Goal: Task Accomplishment & Management: Complete application form

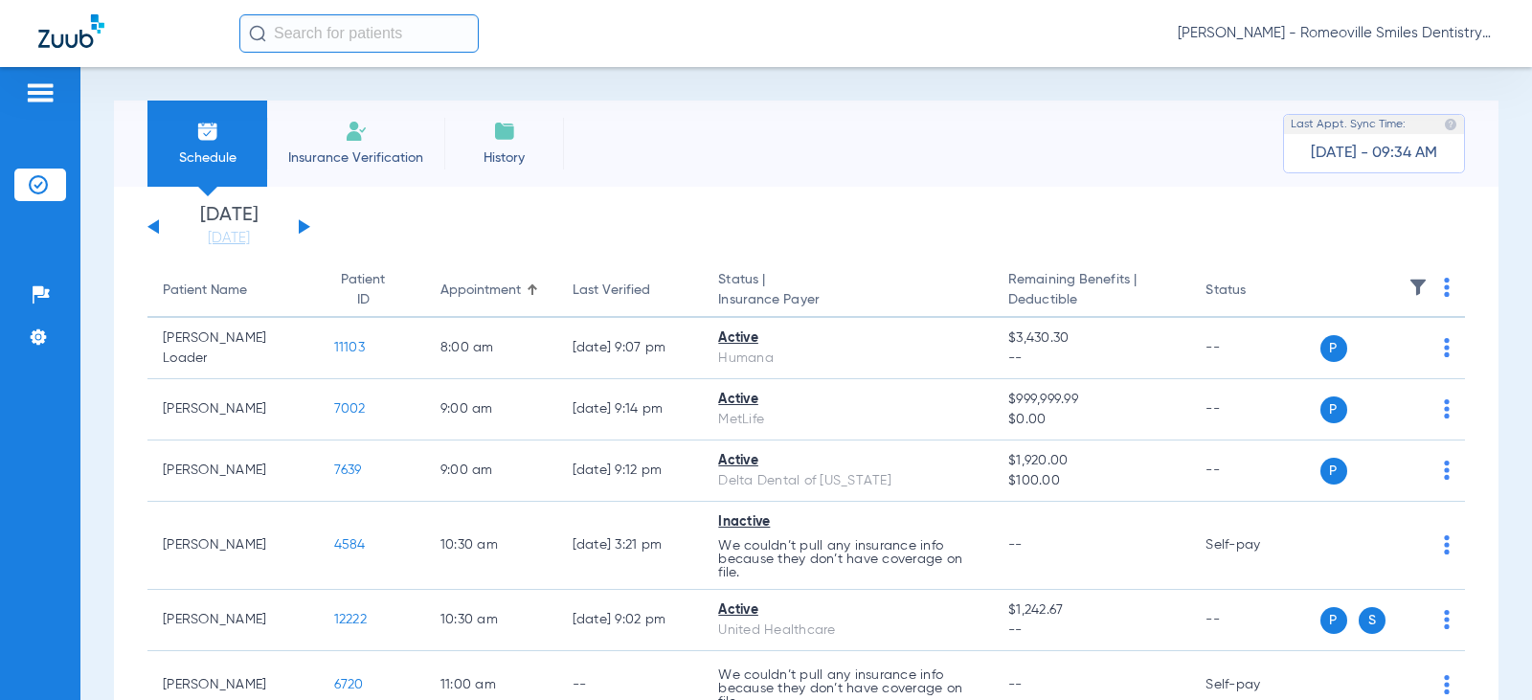
click at [334, 146] on li "Insurance Verification" at bounding box center [355, 144] width 177 height 86
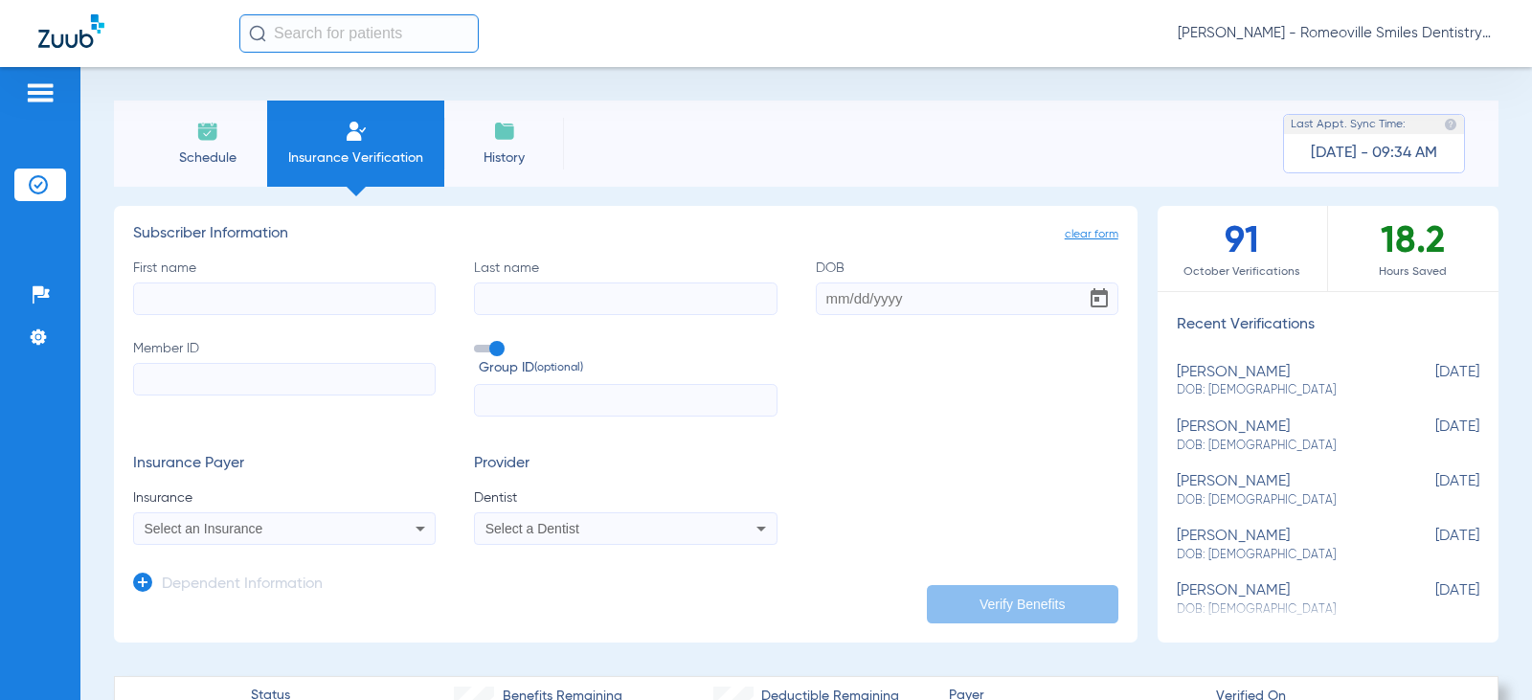
click at [176, 300] on input "First name" at bounding box center [284, 298] width 303 height 33
click at [209, 297] on input "First name Required" at bounding box center [284, 298] width 303 height 33
type input "[PERSON_NAME]"
click at [567, 297] on input "Last name" at bounding box center [625, 298] width 303 height 33
type input "[PERSON_NAME]"
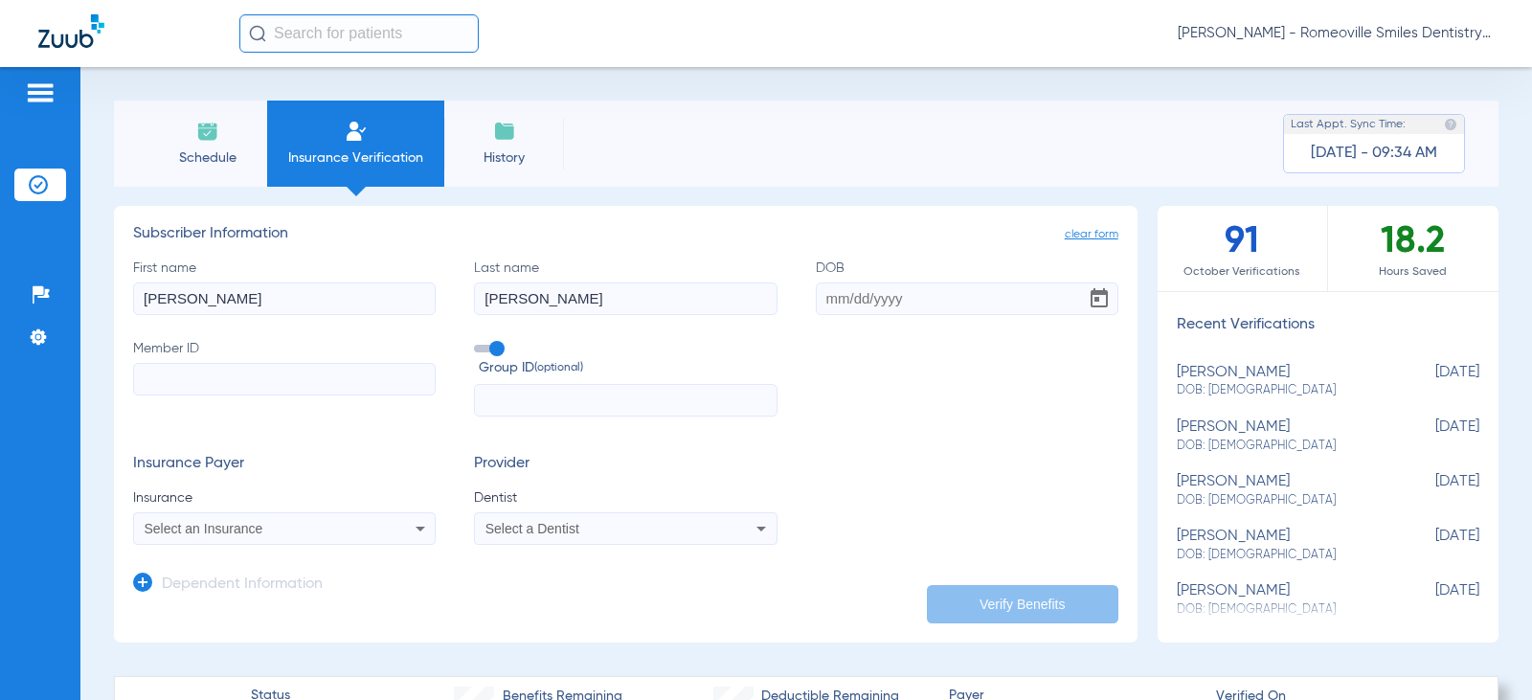
click at [820, 298] on input "DOB" at bounding box center [967, 298] width 303 height 33
type input "[DATE]"
click at [204, 381] on input "Member ID" at bounding box center [284, 379] width 303 height 33
paste input "021241534"
type input "021241534"
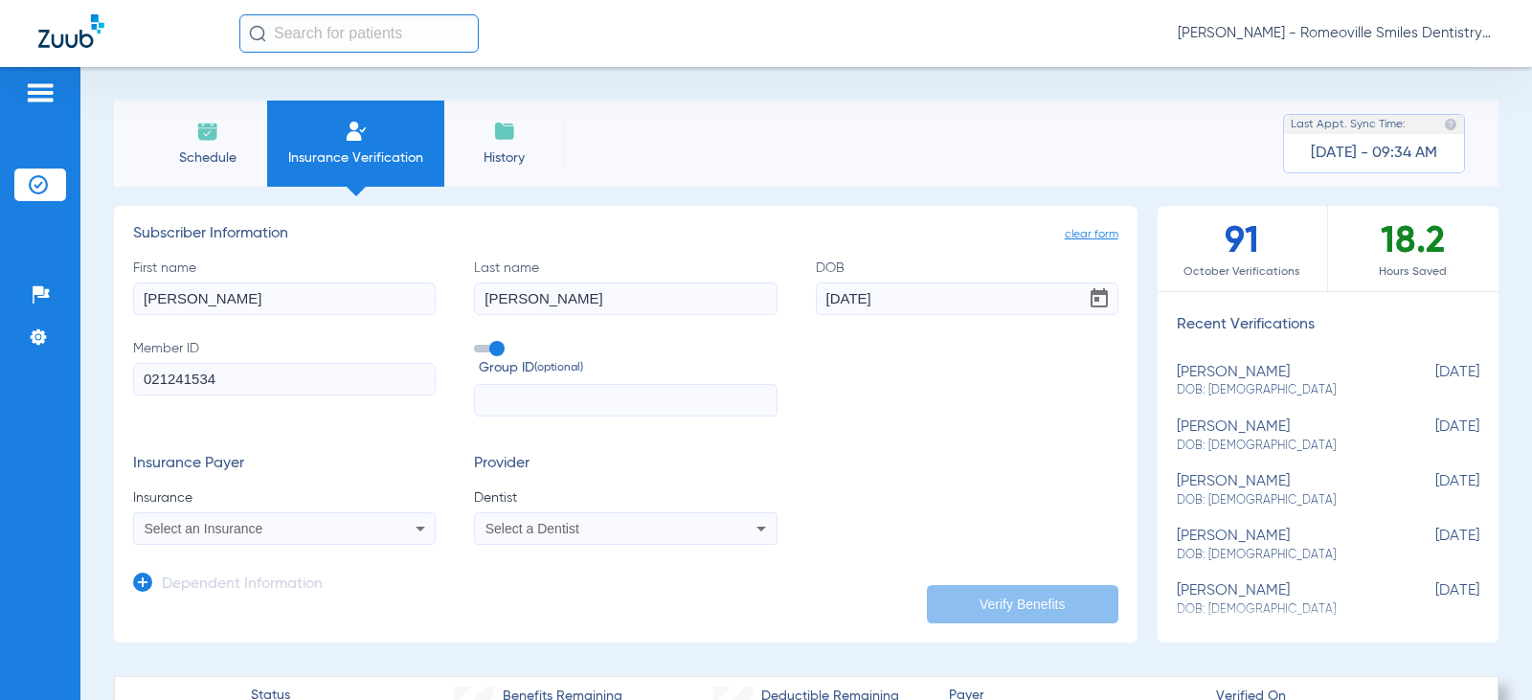
click at [492, 389] on input "text" at bounding box center [625, 400] width 303 height 33
type input "[PHONE_NUMBER]"
click at [415, 527] on icon at bounding box center [420, 528] width 23 height 23
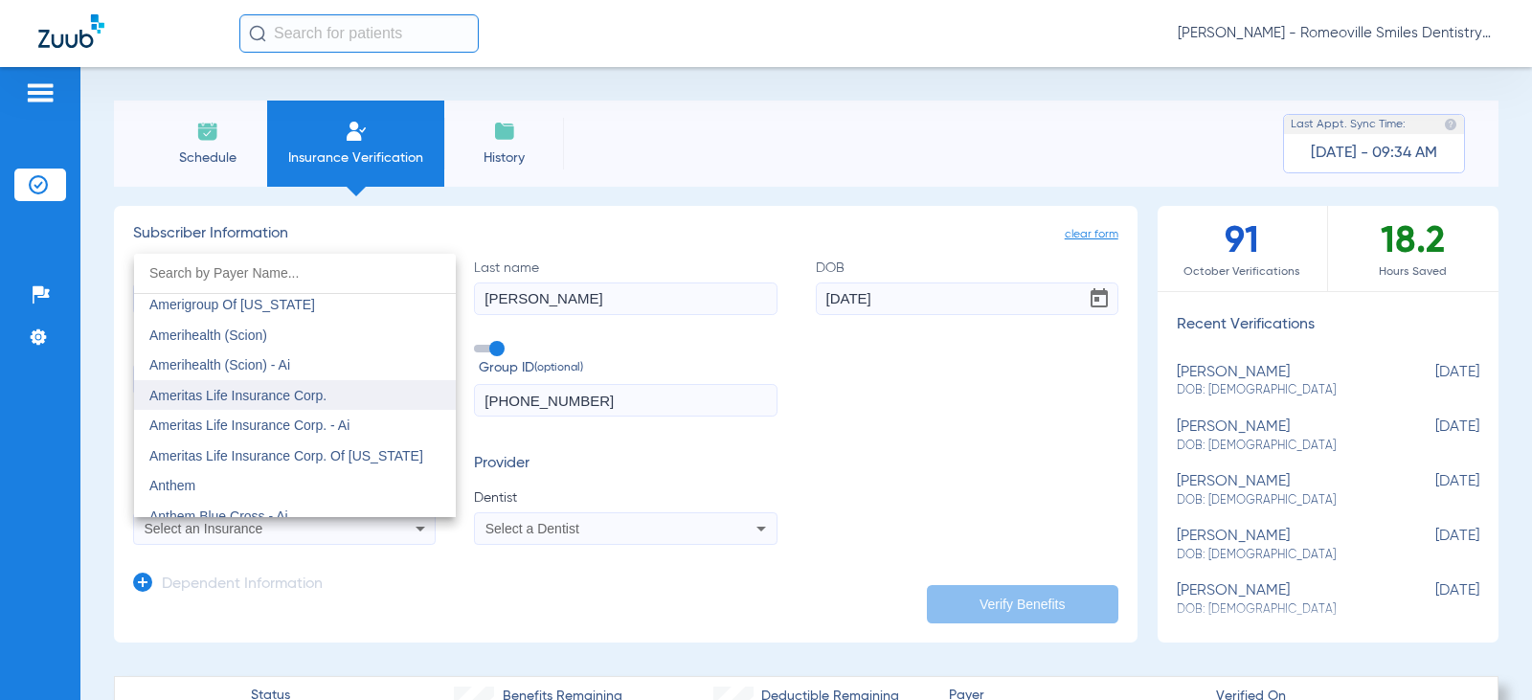
scroll to position [575, 0]
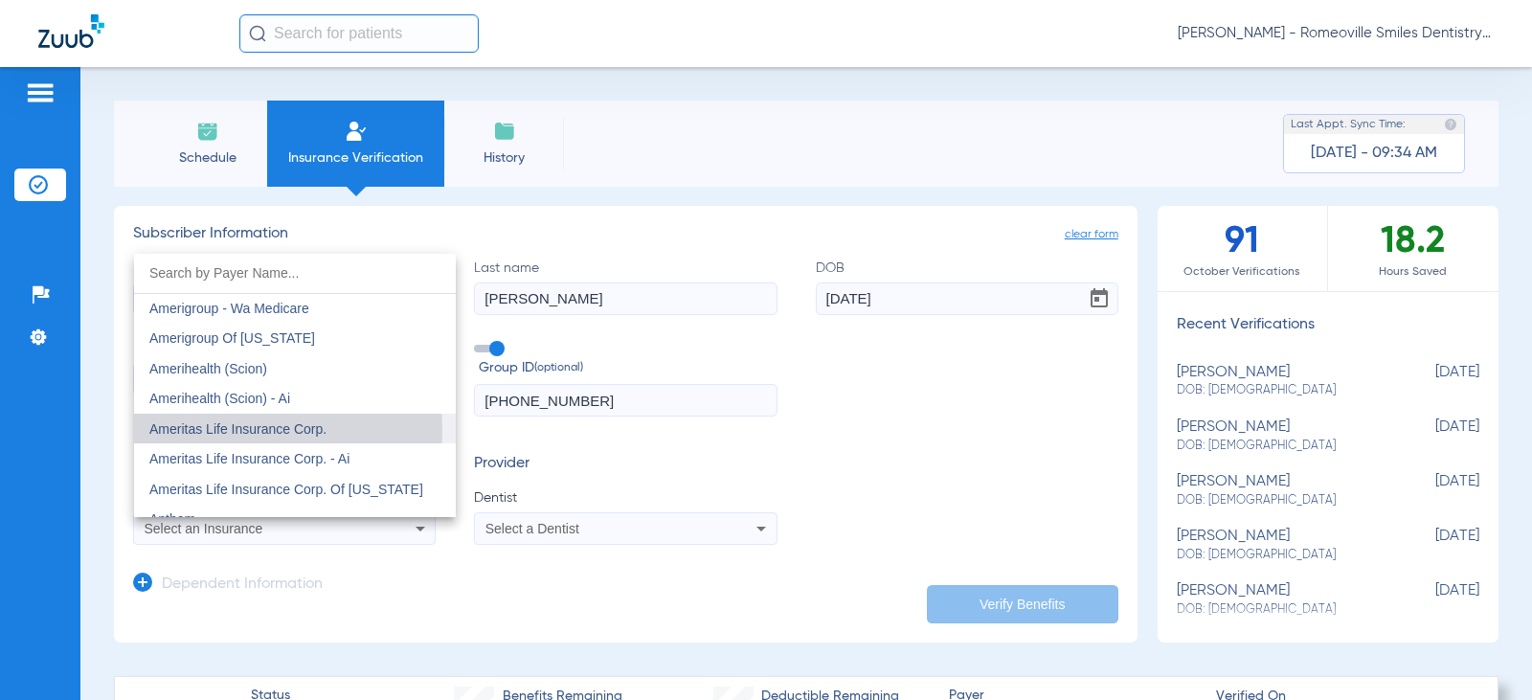
click at [259, 429] on span "Ameritas Life Insurance Corp." at bounding box center [237, 428] width 177 height 15
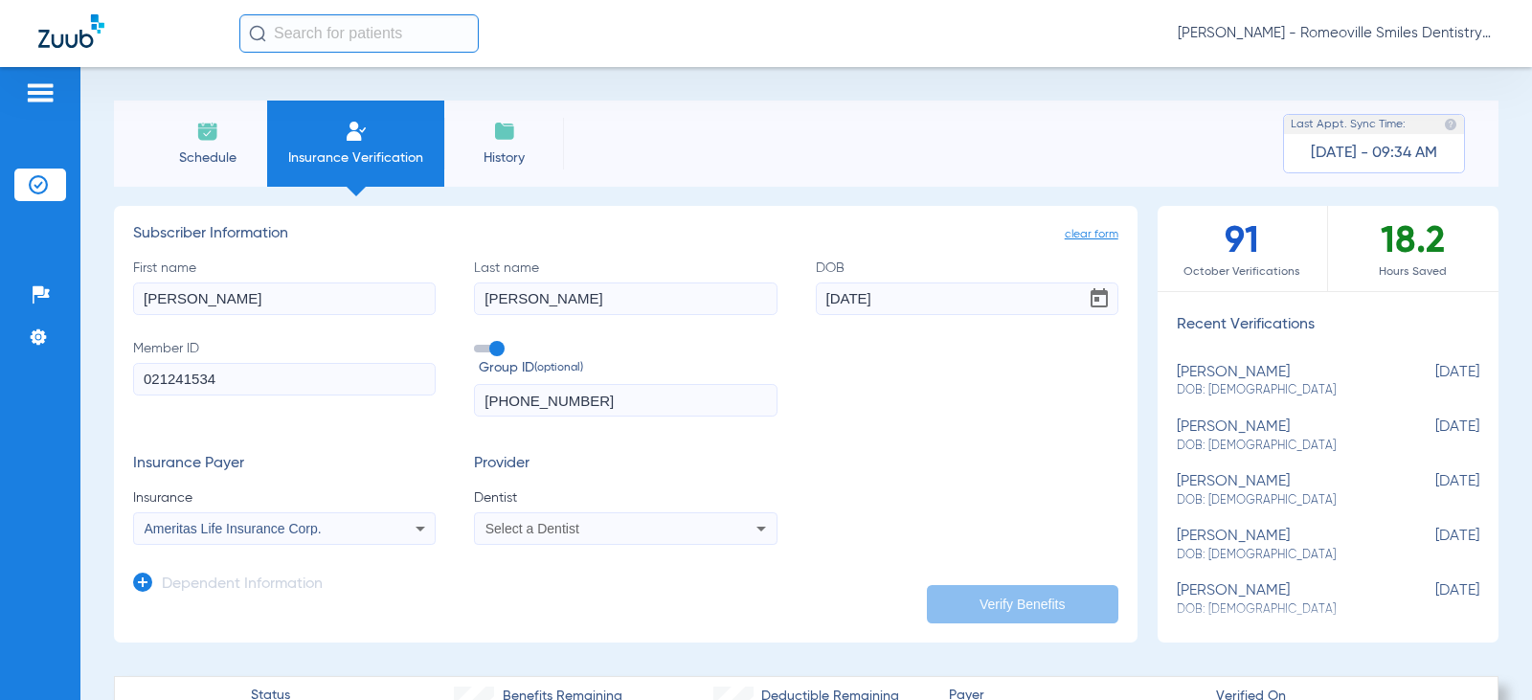
click at [734, 522] on div "Select a Dentist" at bounding box center [625, 528] width 301 height 23
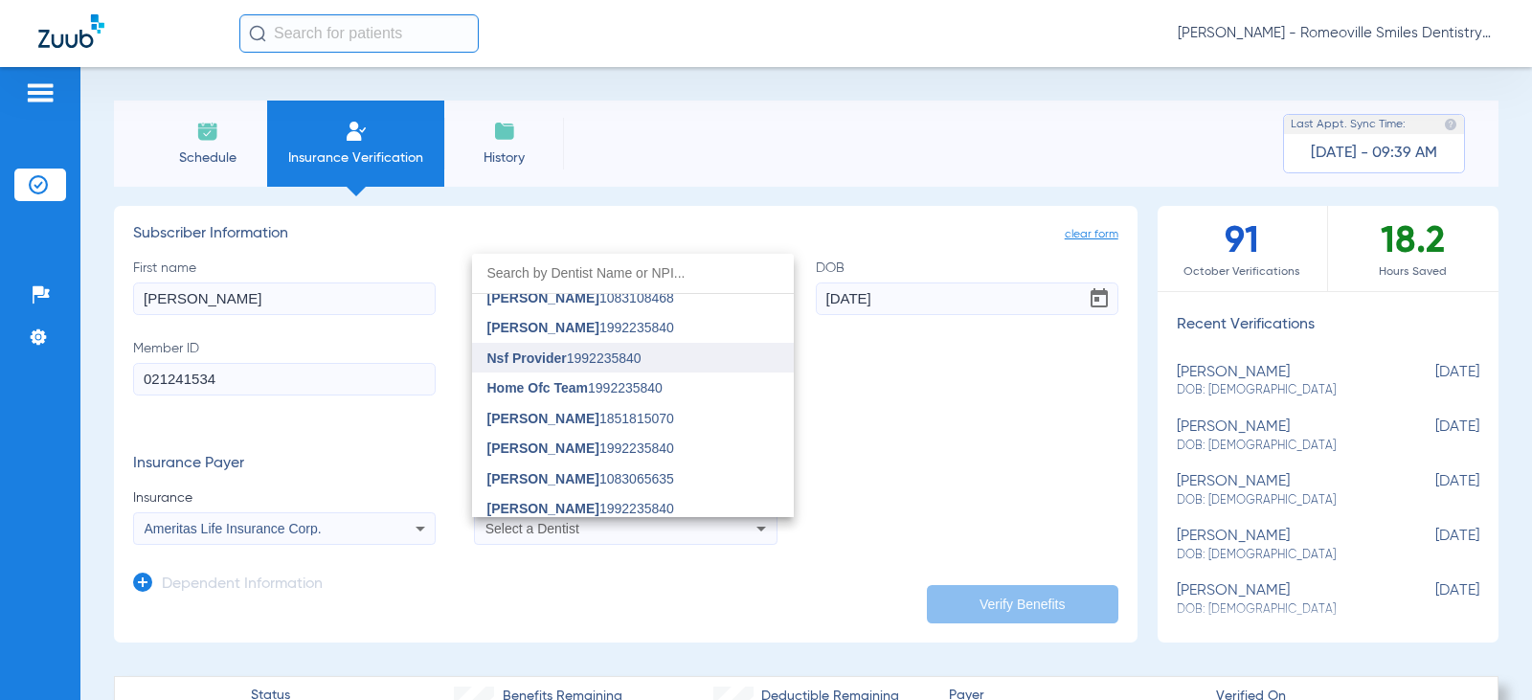
scroll to position [1053, 0]
